Goal: Entertainment & Leisure: Consume media (video, audio)

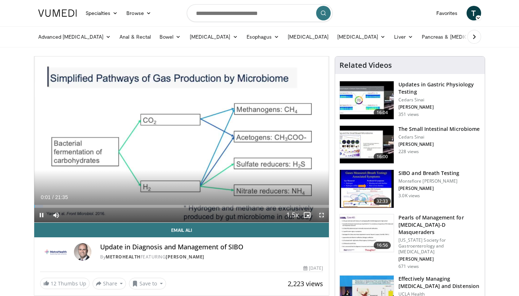
click at [323, 213] on span "Video Player" at bounding box center [322, 215] width 15 height 15
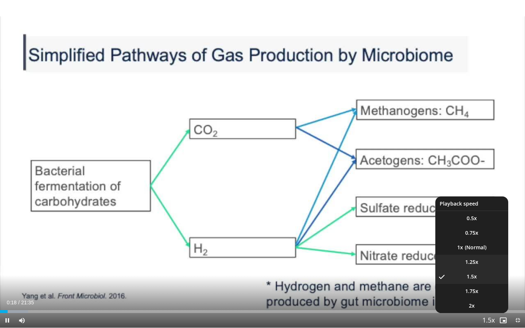
click at [480, 259] on li "1.25x" at bounding box center [471, 262] width 73 height 15
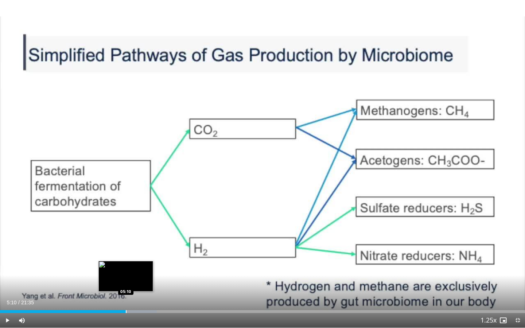
click at [126, 296] on div "Progress Bar" at bounding box center [126, 311] width 1 height 3
click at [122, 296] on div "Progress Bar" at bounding box center [122, 311] width 1 height 3
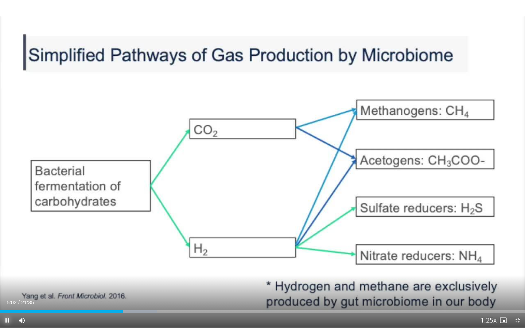
click at [6, 296] on span "Video Player" at bounding box center [7, 320] width 15 height 15
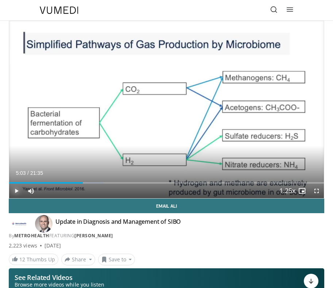
click at [12, 190] on span "Video Player" at bounding box center [16, 190] width 15 height 15
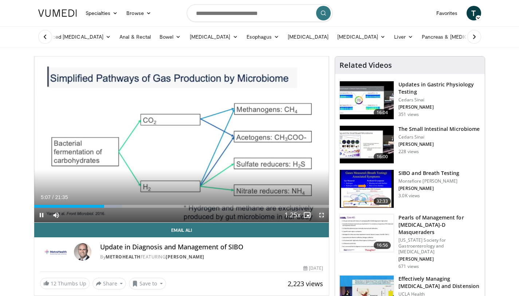
click at [327, 215] on span "Video Player" at bounding box center [322, 215] width 15 height 15
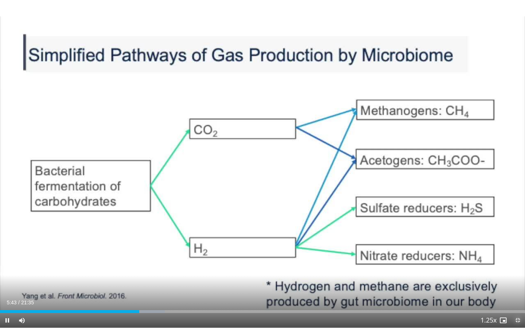
click at [515, 296] on span "Video Player" at bounding box center [517, 320] width 15 height 15
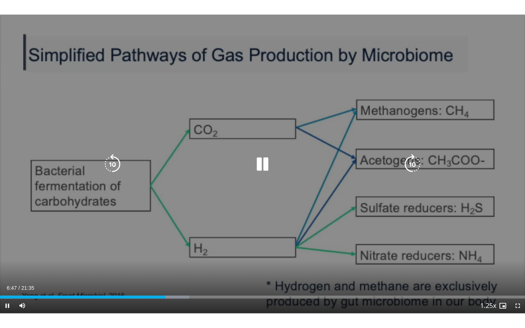
scroll to position [12, 0]
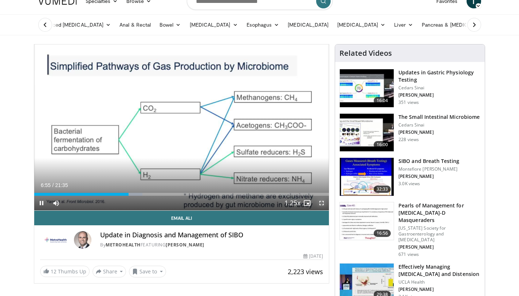
click at [321, 202] on span "Video Player" at bounding box center [322, 203] width 15 height 15
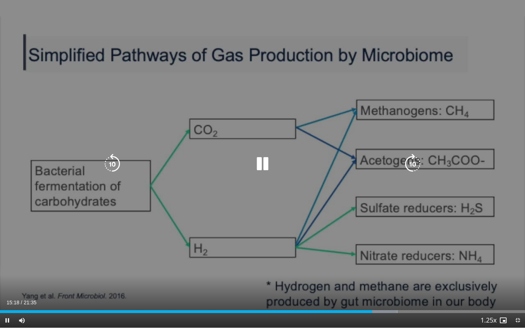
click at [208, 281] on div "10 seconds Tap to unmute" at bounding box center [262, 164] width 525 height 328
click at [208, 280] on div "10 seconds Tap to unmute" at bounding box center [262, 164] width 525 height 328
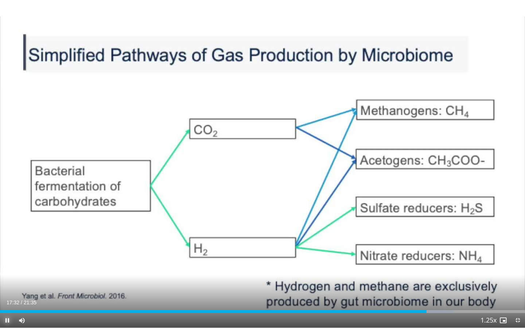
click at [6, 296] on span "Video Player" at bounding box center [7, 320] width 15 height 15
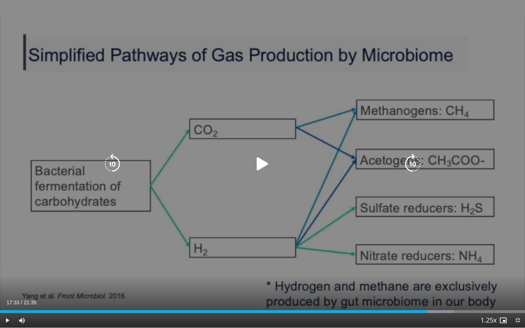
click at [0, 179] on div "10 seconds Tap to unmute" at bounding box center [262, 164] width 525 height 328
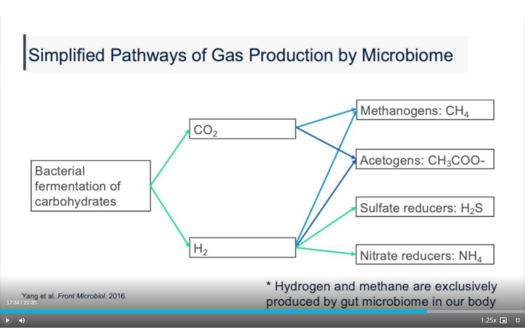
click at [7, 296] on span "Video Player" at bounding box center [7, 320] width 15 height 15
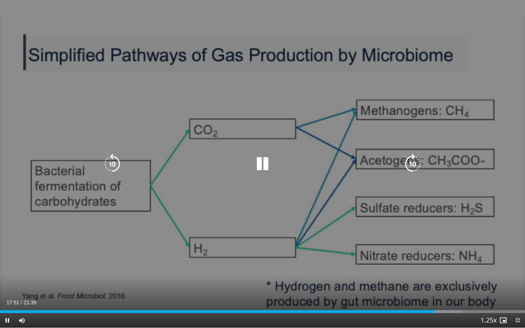
click at [281, 84] on div "10 seconds Tap to unmute" at bounding box center [262, 164] width 525 height 328
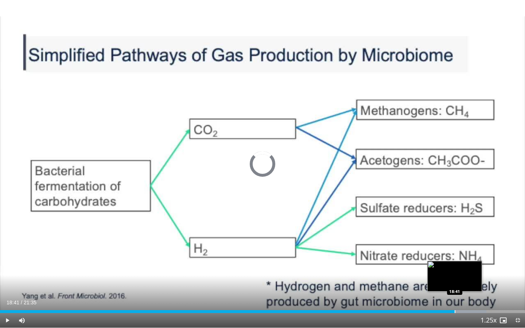
click at [454, 296] on div "Progress Bar" at bounding box center [454, 311] width 1 height 3
click at [451, 296] on div "Progress Bar" at bounding box center [451, 311] width 1 height 3
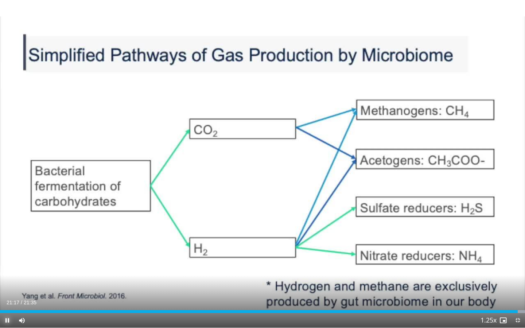
click at [9, 296] on span "Video Player" at bounding box center [7, 320] width 15 height 15
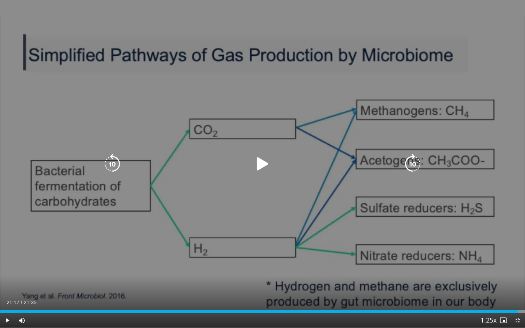
click at [266, 153] on div "10 seconds Tap to unmute" at bounding box center [262, 164] width 525 height 328
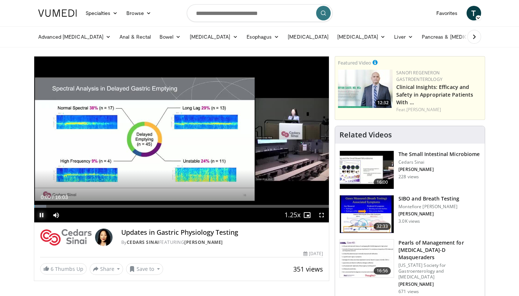
click at [41, 216] on span "Video Player" at bounding box center [41, 215] width 15 height 15
